Goal: Transaction & Acquisition: Purchase product/service

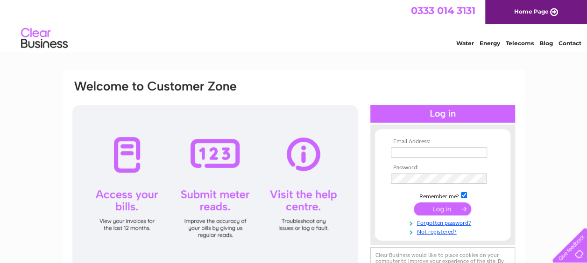
type input "jassi.powar74@gmail.com"
click at [437, 207] on input "submit" at bounding box center [442, 209] width 57 height 13
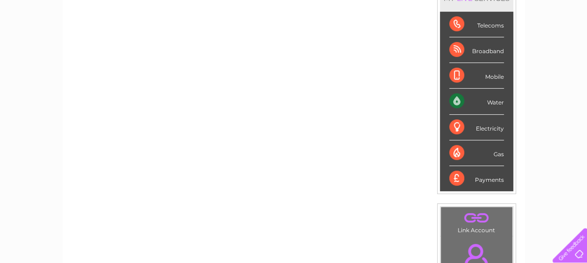
scroll to position [143, 0]
click at [492, 101] on div "Water" at bounding box center [476, 101] width 55 height 26
click at [458, 98] on div "Water" at bounding box center [476, 101] width 55 height 26
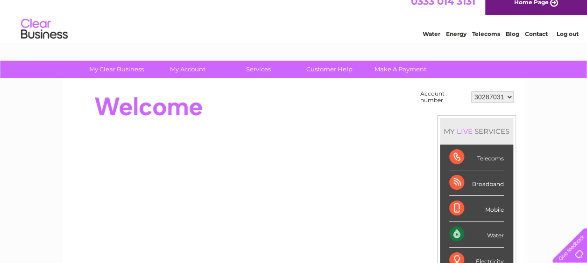
scroll to position [8, 0]
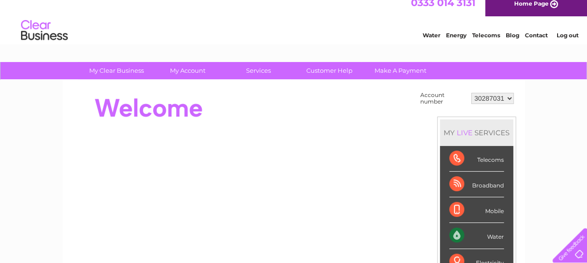
click at [511, 101] on select "30287031" at bounding box center [492, 98] width 43 height 11
click at [471, 93] on select "30287031" at bounding box center [492, 98] width 43 height 11
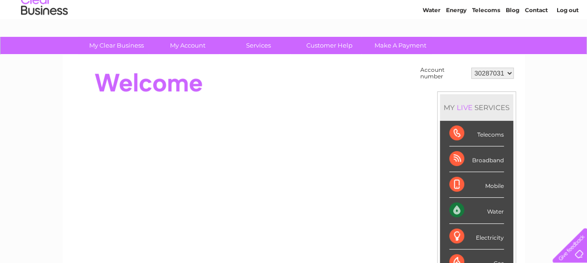
scroll to position [34, 0]
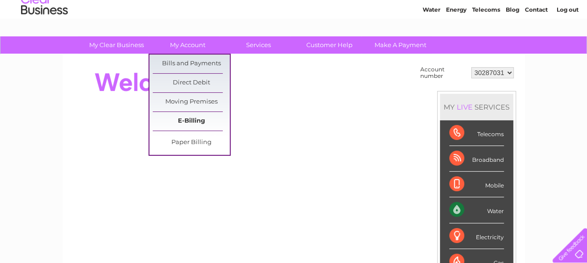
click at [190, 115] on link "E-Billing" at bounding box center [191, 121] width 77 height 19
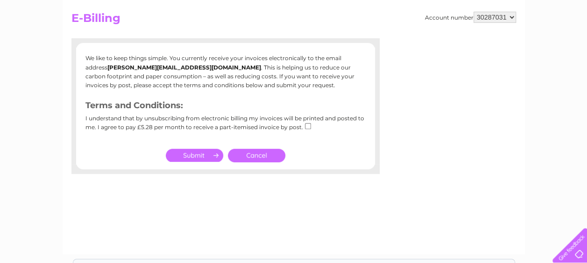
scroll to position [94, 0]
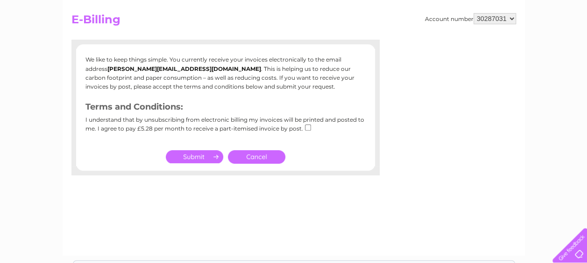
click at [192, 153] on input "submit" at bounding box center [194, 156] width 57 height 13
click at [306, 128] on input "checkbox" at bounding box center [308, 128] width 6 height 6
checkbox input "true"
click at [196, 154] on input "submit" at bounding box center [194, 156] width 57 height 13
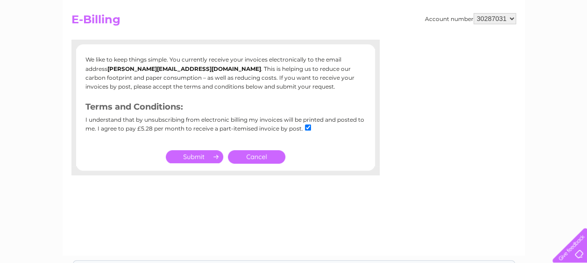
scroll to position [0, 0]
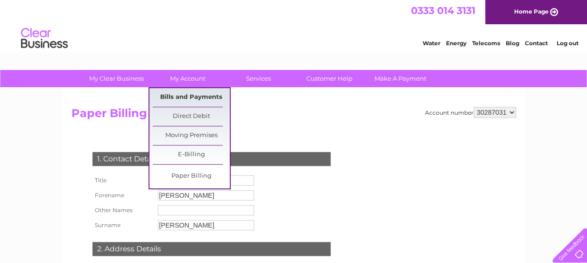
click at [189, 96] on link "Bills and Payments" at bounding box center [191, 97] width 77 height 19
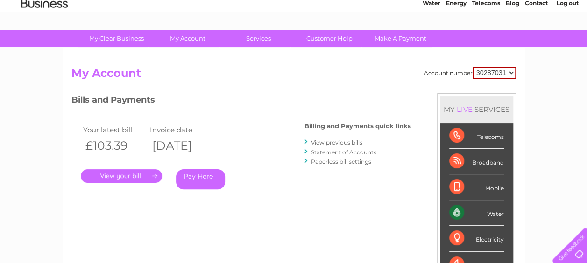
scroll to position [47, 0]
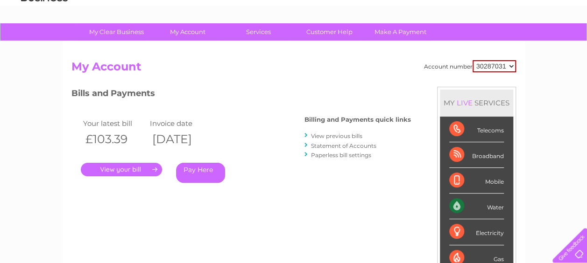
click at [124, 165] on link "." at bounding box center [121, 170] width 81 height 14
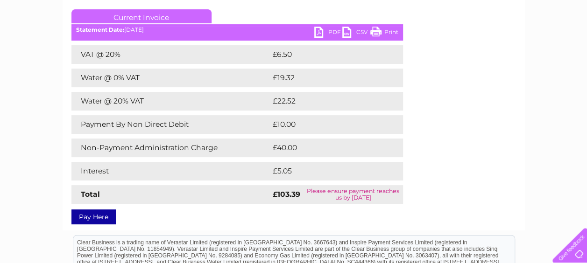
scroll to position [136, 0]
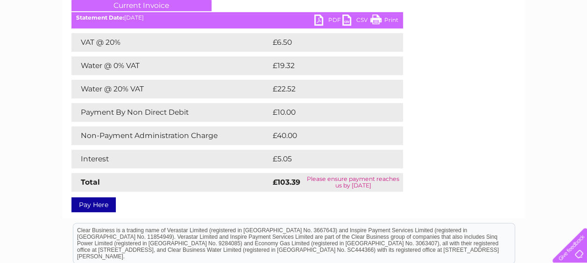
click at [97, 203] on link "Pay Here" at bounding box center [93, 205] width 44 height 15
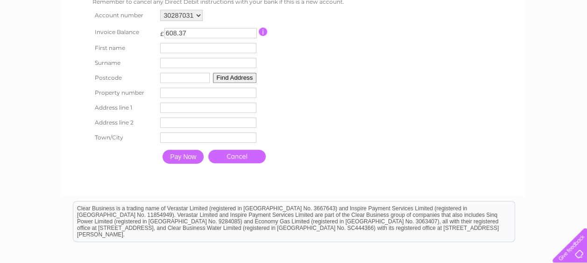
scroll to position [188, 0]
click at [178, 160] on input "Pay Now" at bounding box center [183, 157] width 41 height 14
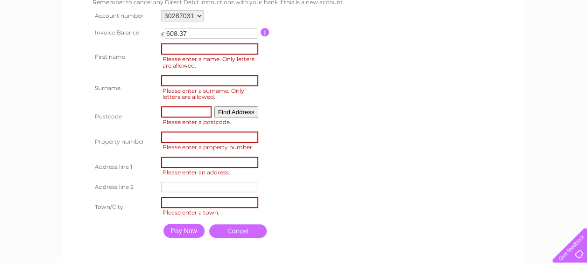
click at [209, 37] on input "608.37" at bounding box center [211, 33] width 92 height 10
type input "6"
type input "300"
click at [187, 52] on input "text" at bounding box center [209, 48] width 97 height 11
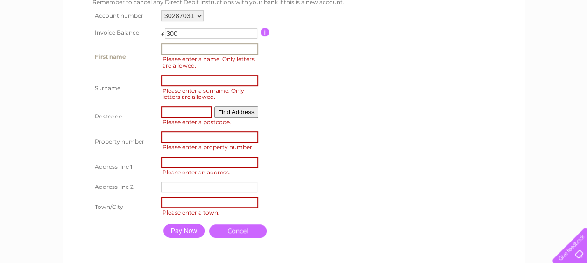
type input "Jaswinder Kaur"
type input "Powar"
type input "LE25TE"
type input "39 Ash Tree Road"
type input "Oadby"
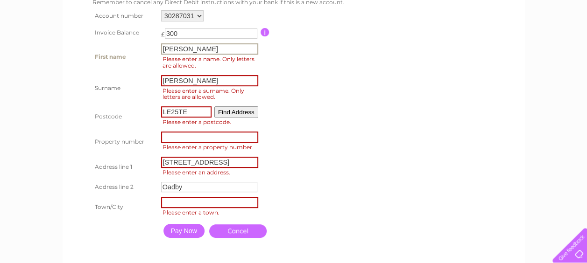
type input "Oadby"
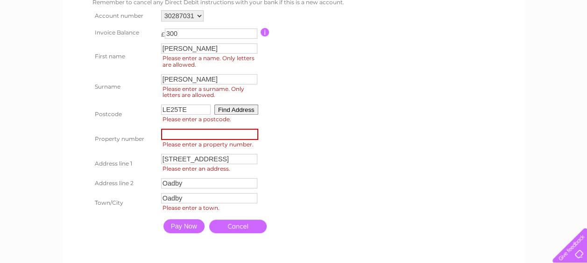
click at [213, 139] on input "number" at bounding box center [209, 134] width 97 height 11
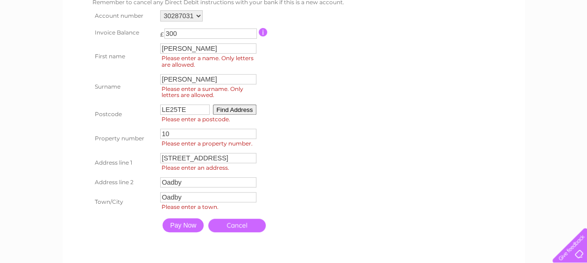
click at [188, 228] on input "Pay Now" at bounding box center [183, 226] width 41 height 14
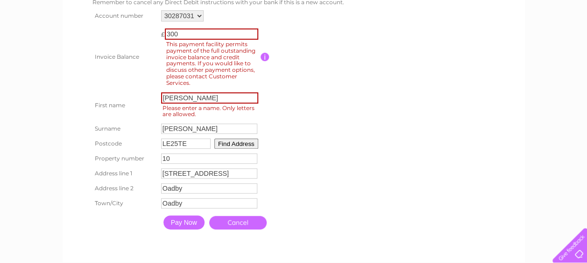
click at [182, 162] on input "10" at bounding box center [209, 159] width 96 height 10
type input "1"
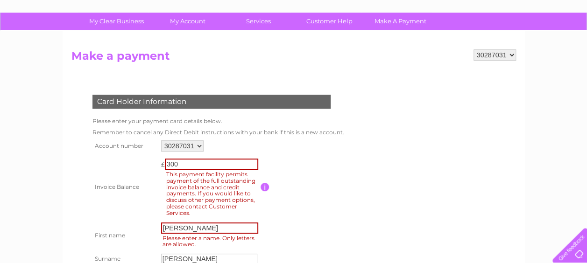
scroll to position [57, 0]
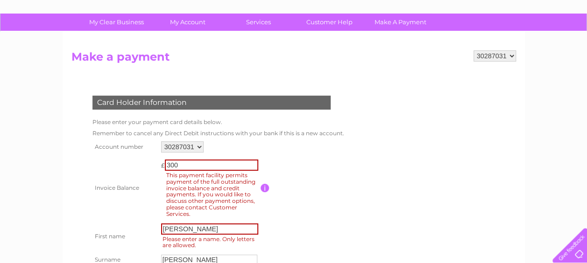
type input "39"
click at [511, 57] on select "30287031" at bounding box center [495, 55] width 43 height 11
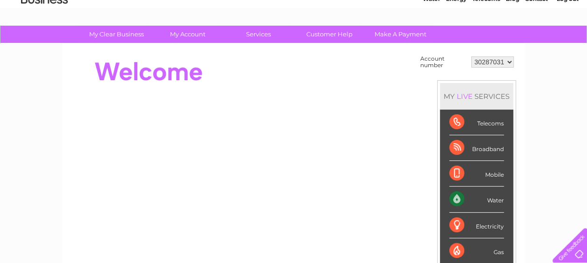
scroll to position [45, 0]
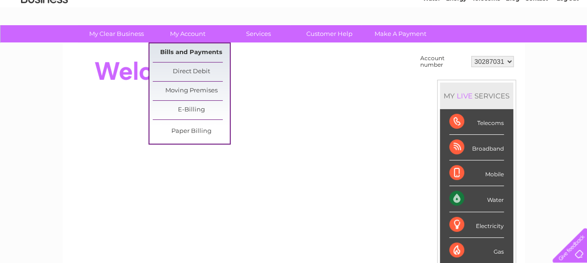
click at [179, 49] on link "Bills and Payments" at bounding box center [191, 52] width 77 height 19
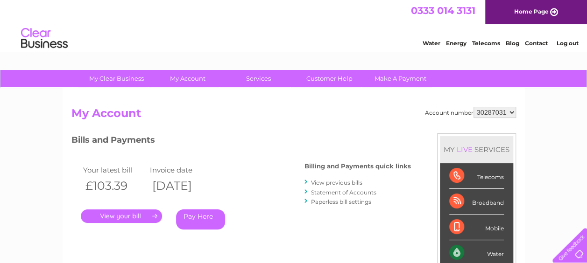
click at [135, 214] on link "." at bounding box center [121, 217] width 81 height 14
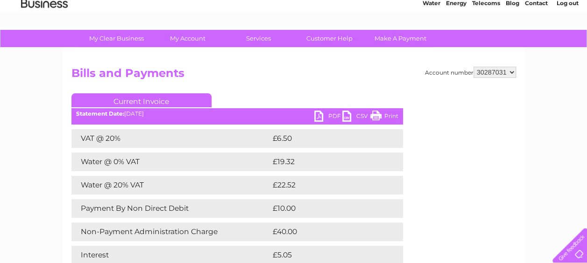
scroll to position [41, 0]
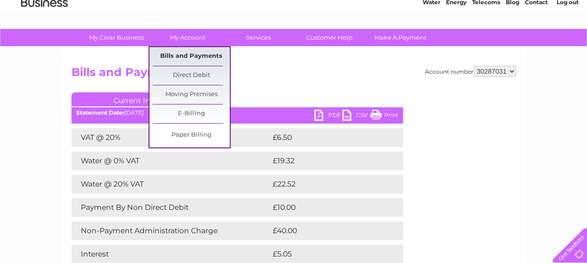
click at [198, 50] on link "Bills and Payments" at bounding box center [191, 56] width 77 height 19
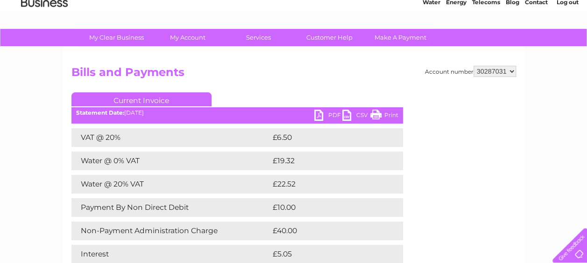
scroll to position [90, 0]
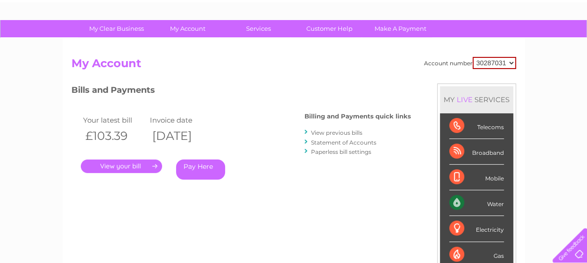
scroll to position [49, 0]
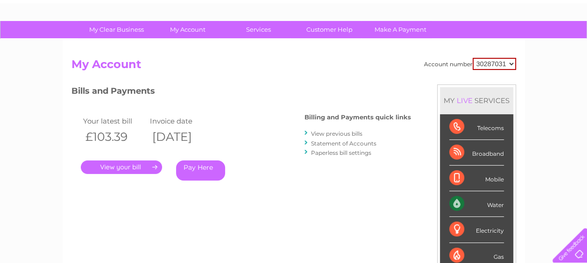
click at [337, 134] on link "View previous bills" at bounding box center [336, 133] width 51 height 7
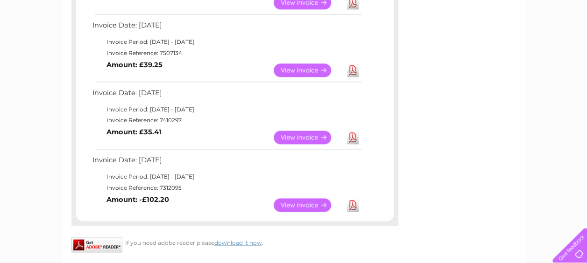
scroll to position [629, 0]
click at [305, 134] on link "View" at bounding box center [308, 137] width 69 height 14
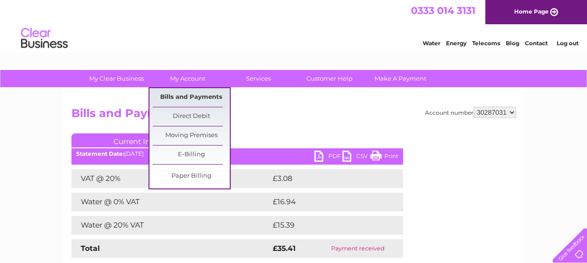
click at [191, 96] on link "Bills and Payments" at bounding box center [191, 97] width 77 height 19
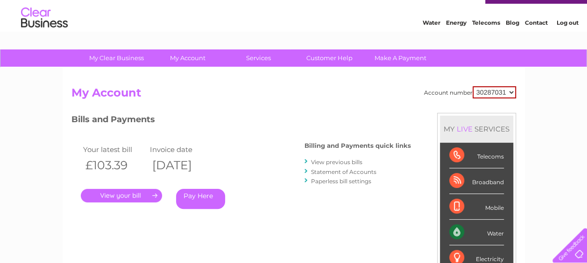
scroll to position [21, 0]
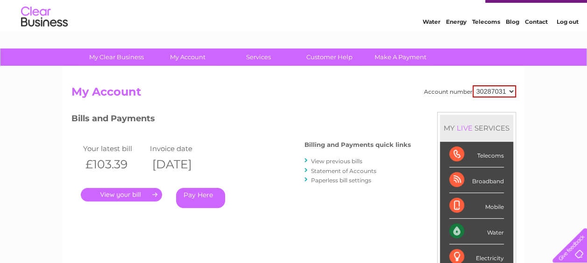
click at [335, 160] on link "View previous bills" at bounding box center [336, 161] width 51 height 7
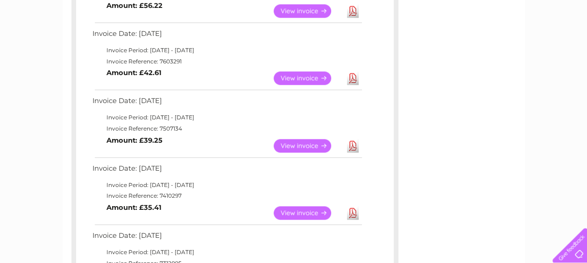
scroll to position [553, 0]
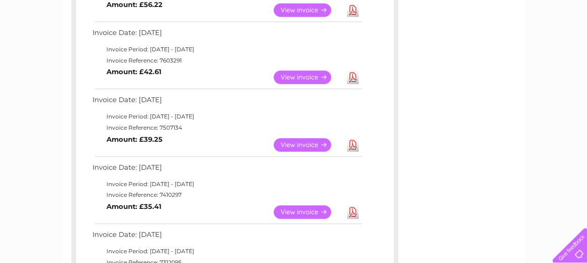
click at [301, 145] on link "View" at bounding box center [308, 145] width 69 height 14
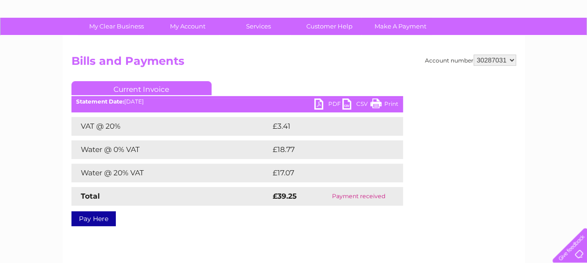
scroll to position [54, 0]
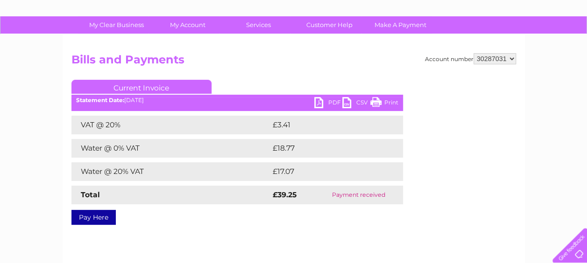
click at [511, 61] on select "30287031" at bounding box center [495, 58] width 43 height 11
click at [474, 53] on select "30287031" at bounding box center [495, 58] width 43 height 11
